Goal: Find specific page/section: Find specific page/section

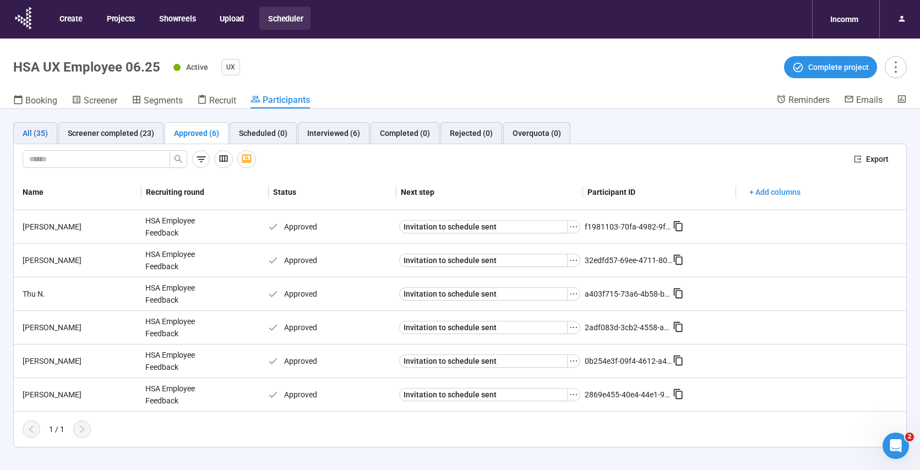
click at [35, 133] on div "All (35)" at bounding box center [35, 133] width 25 height 12
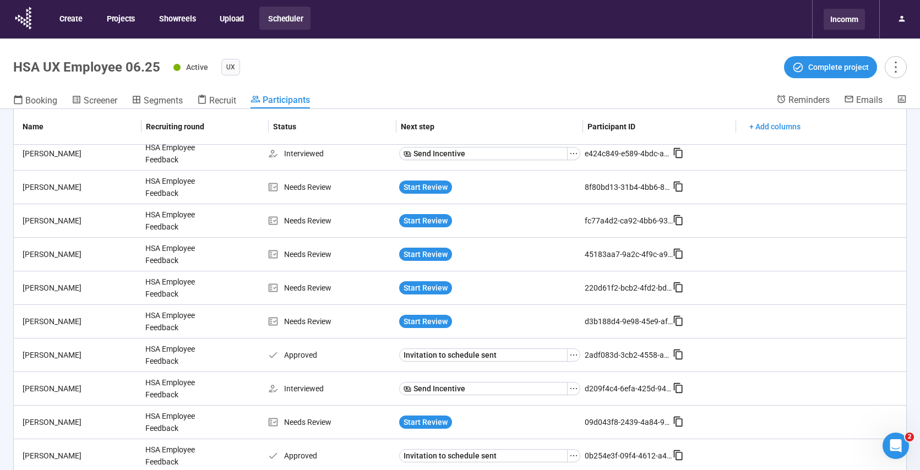
click at [851, 15] on div "Incomm" at bounding box center [844, 19] width 41 height 21
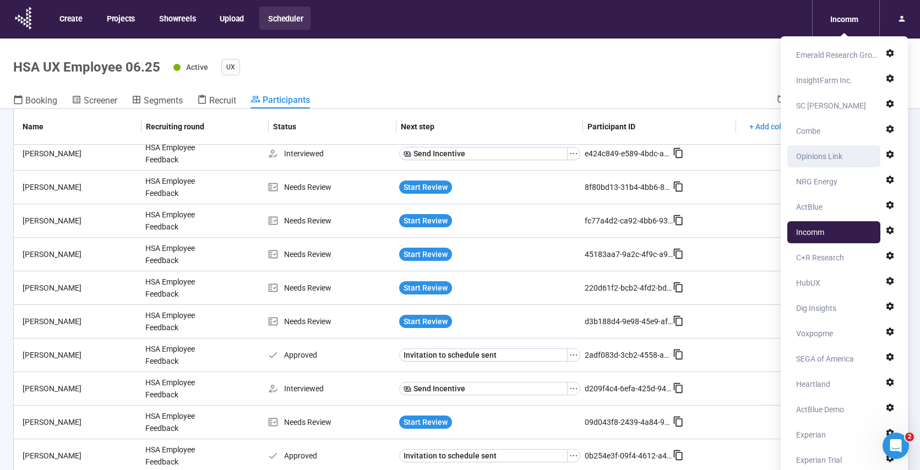
click at [828, 159] on div "Opinions Link" at bounding box center [819, 156] width 46 height 22
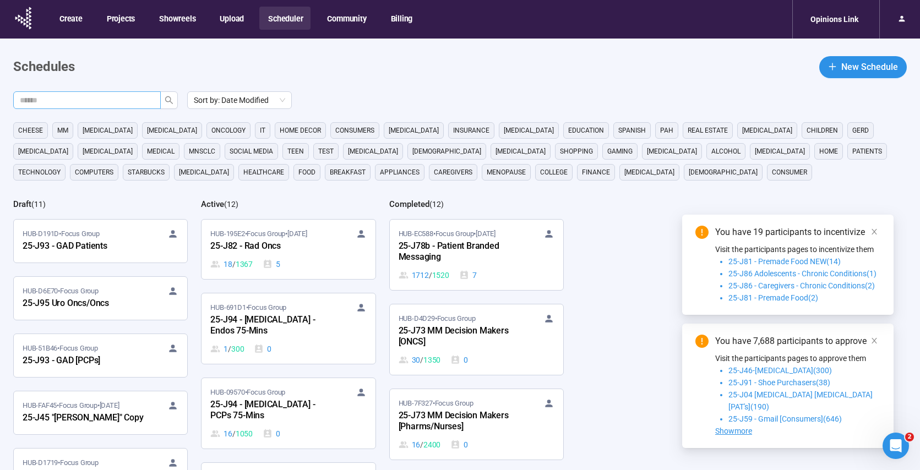
click at [84, 100] on input "text" at bounding box center [83, 100] width 126 height 12
type input "******"
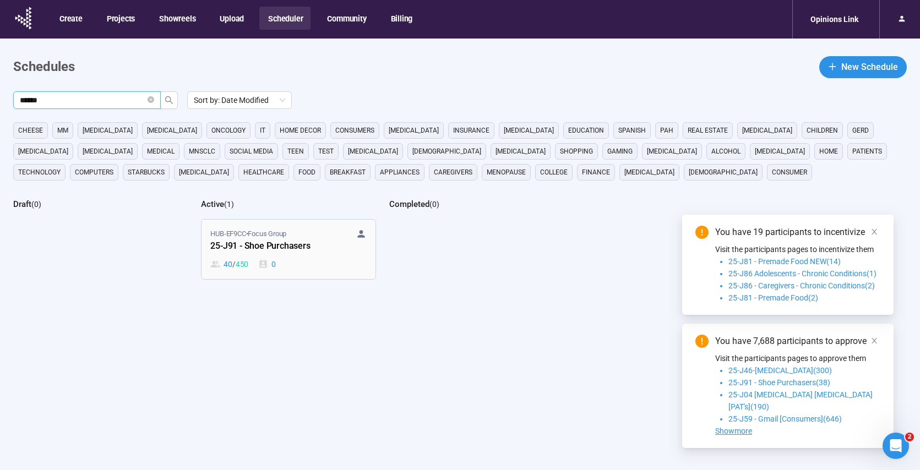
click at [311, 267] on div "40 / 450 0" at bounding box center [288, 264] width 156 height 12
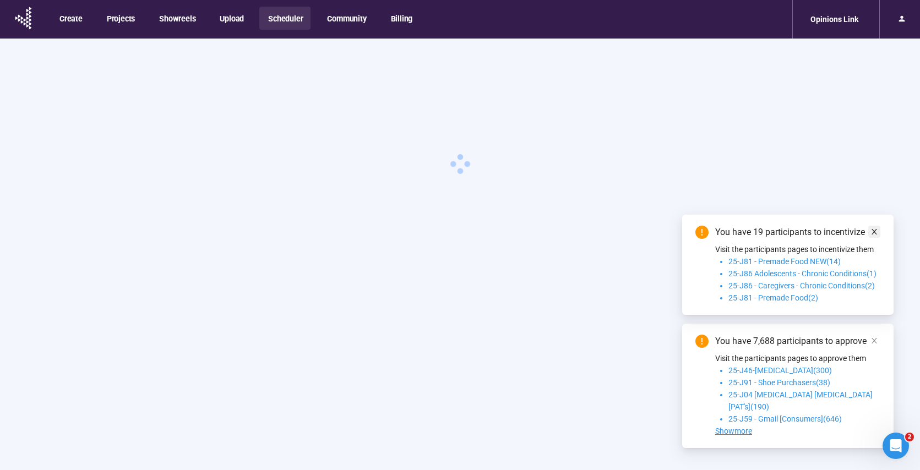
click at [878, 236] on icon "close" at bounding box center [874, 232] width 8 height 8
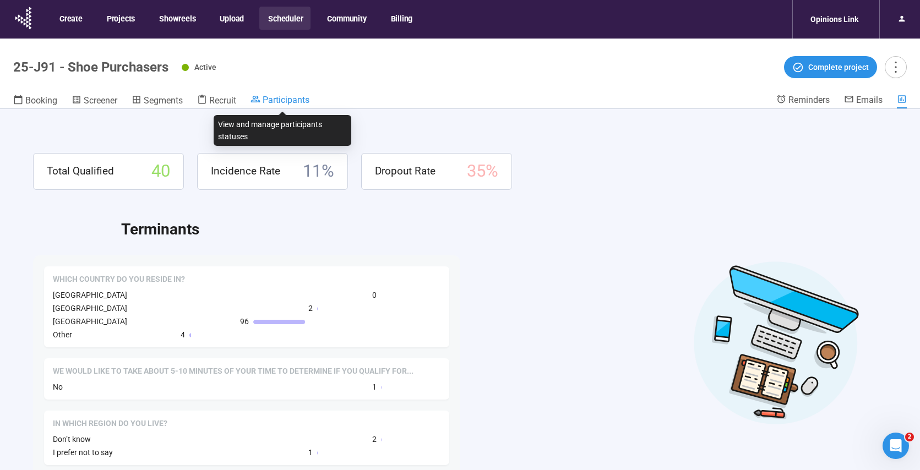
click at [279, 96] on span "Participants" at bounding box center [286, 100] width 47 height 10
